Goal: Task Accomplishment & Management: Use online tool/utility

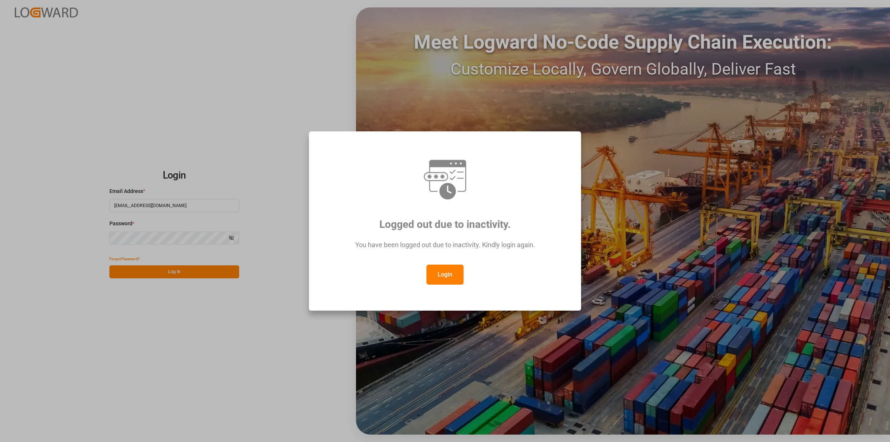
click at [445, 272] on button "Login" at bounding box center [445, 275] width 37 height 20
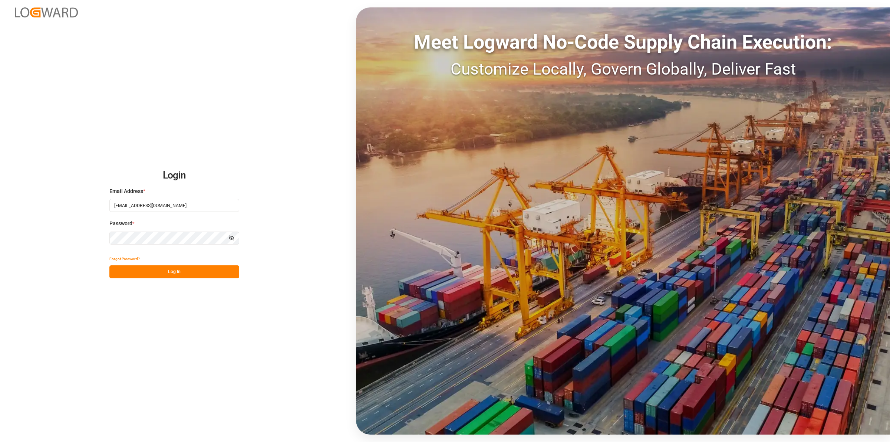
click at [211, 270] on button "Log In" at bounding box center [174, 271] width 130 height 13
